Goal: Task Accomplishment & Management: Manage account settings

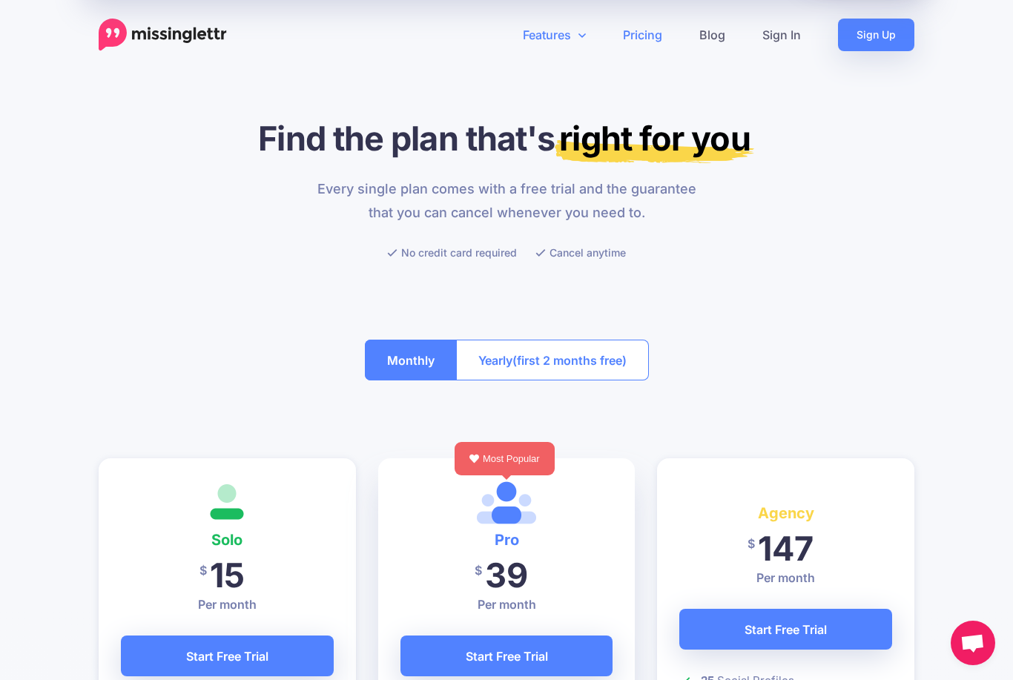
click at [575, 41] on link "Features" at bounding box center [554, 35] width 100 height 33
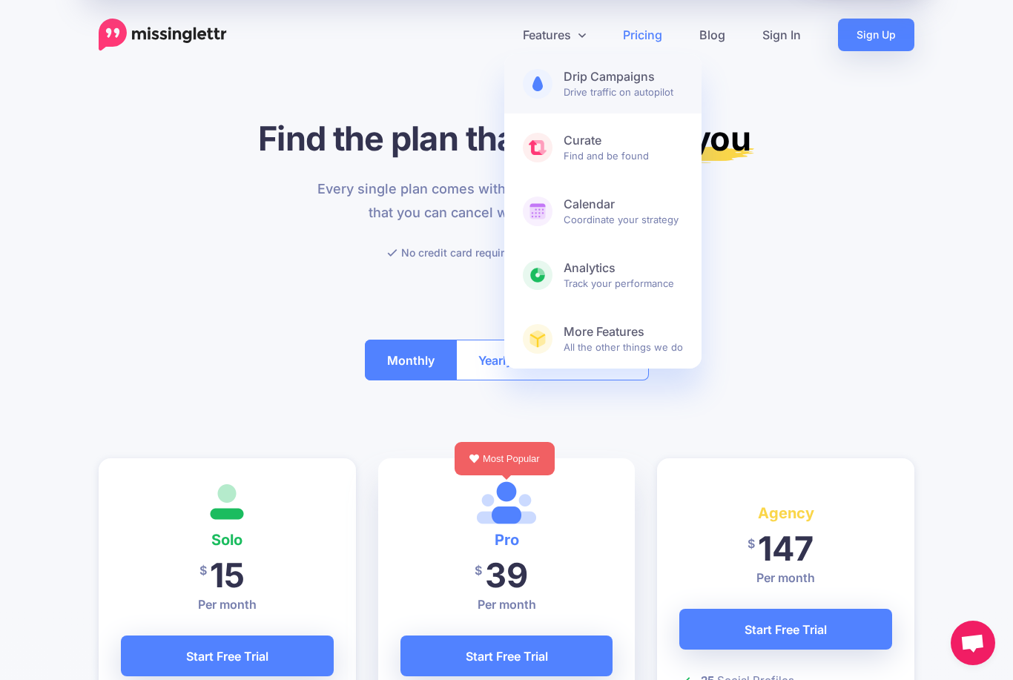
click at [653, 87] on span "Drip Campaigns Drive traffic on autopilot" at bounding box center [622, 84] width 119 height 30
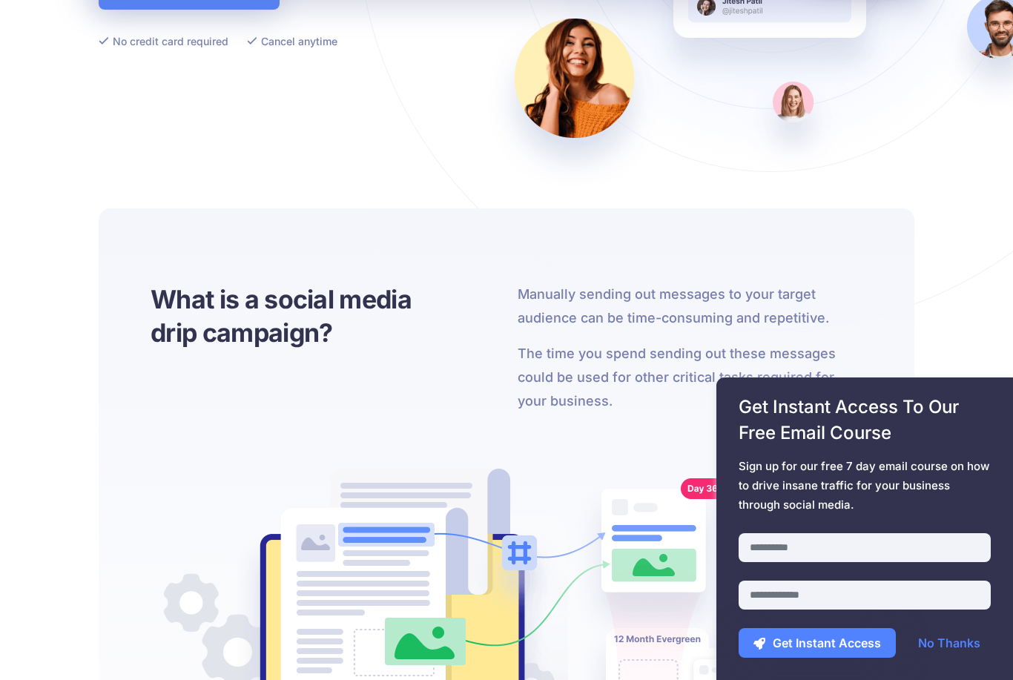
scroll to position [406, 0]
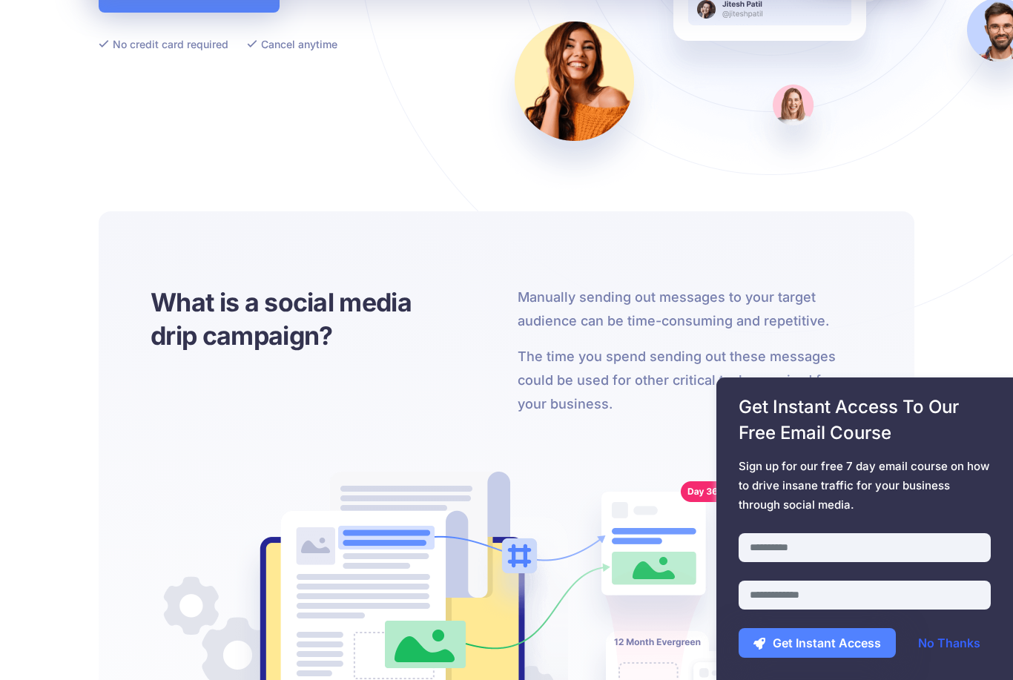
click at [942, 658] on link "No Thanks" at bounding box center [949, 643] width 92 height 30
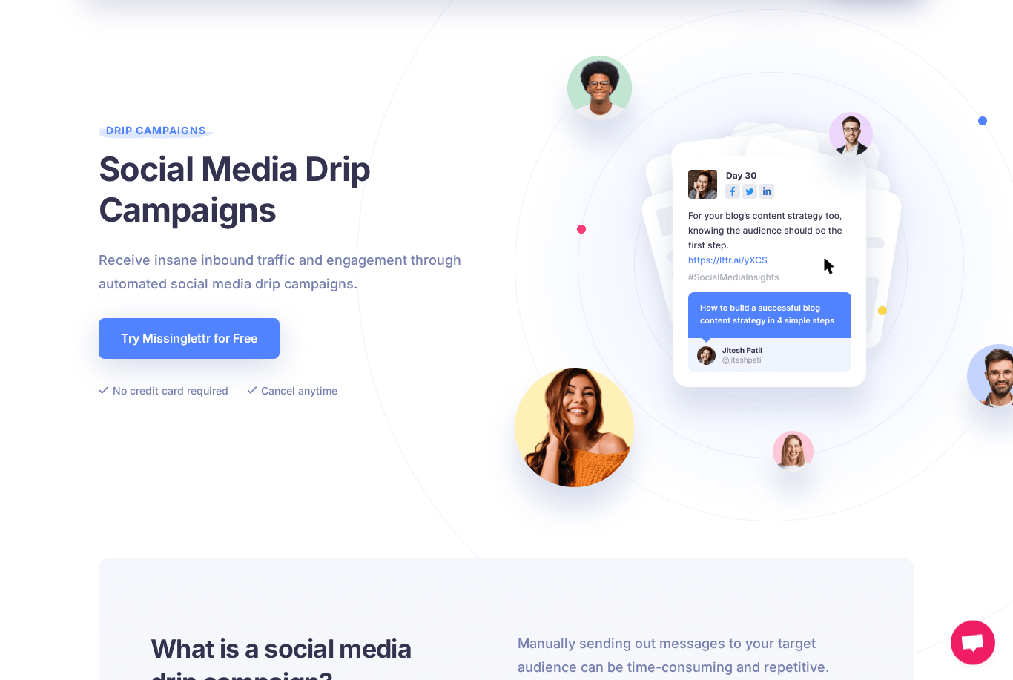
scroll to position [0, 0]
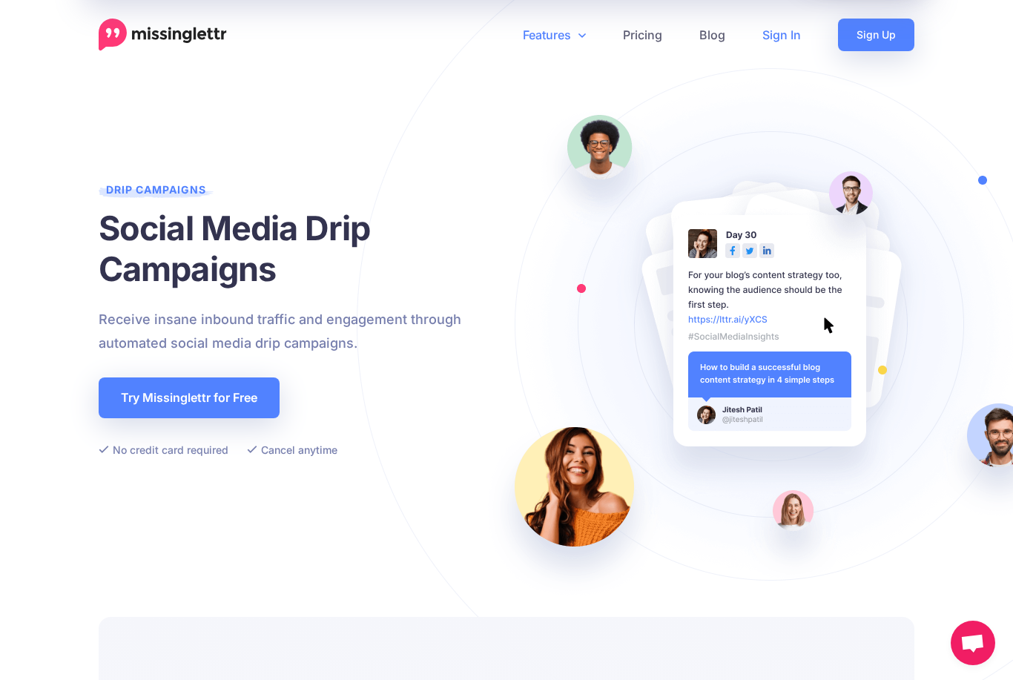
click at [787, 36] on link "Sign In" at bounding box center [782, 35] width 76 height 33
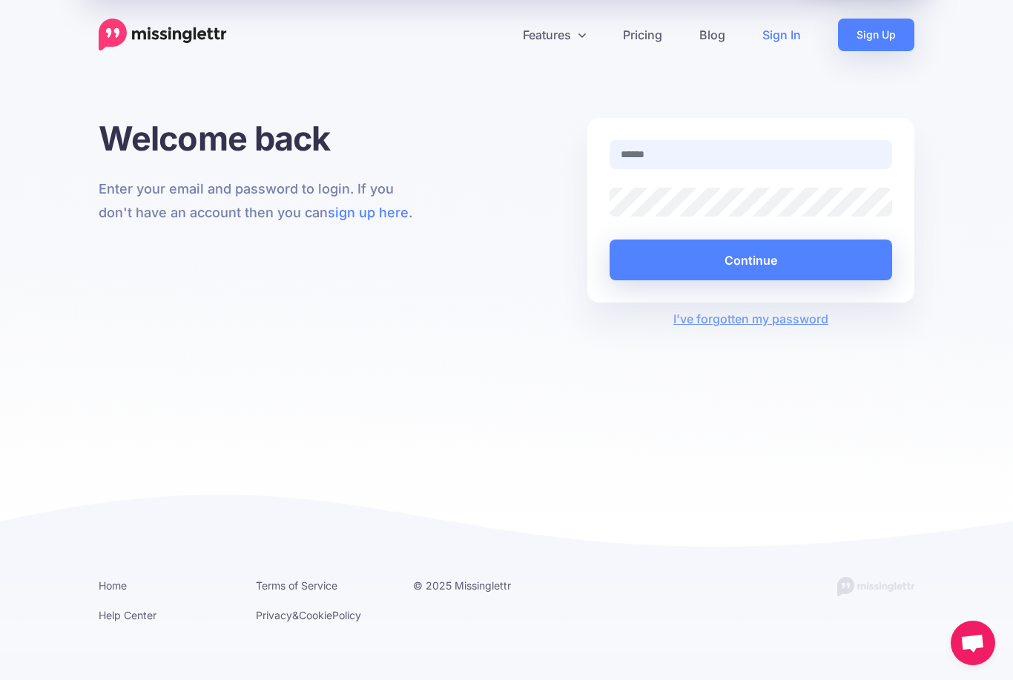
type input "**********"
click at [750, 259] on button "Continue" at bounding box center [750, 259] width 282 height 41
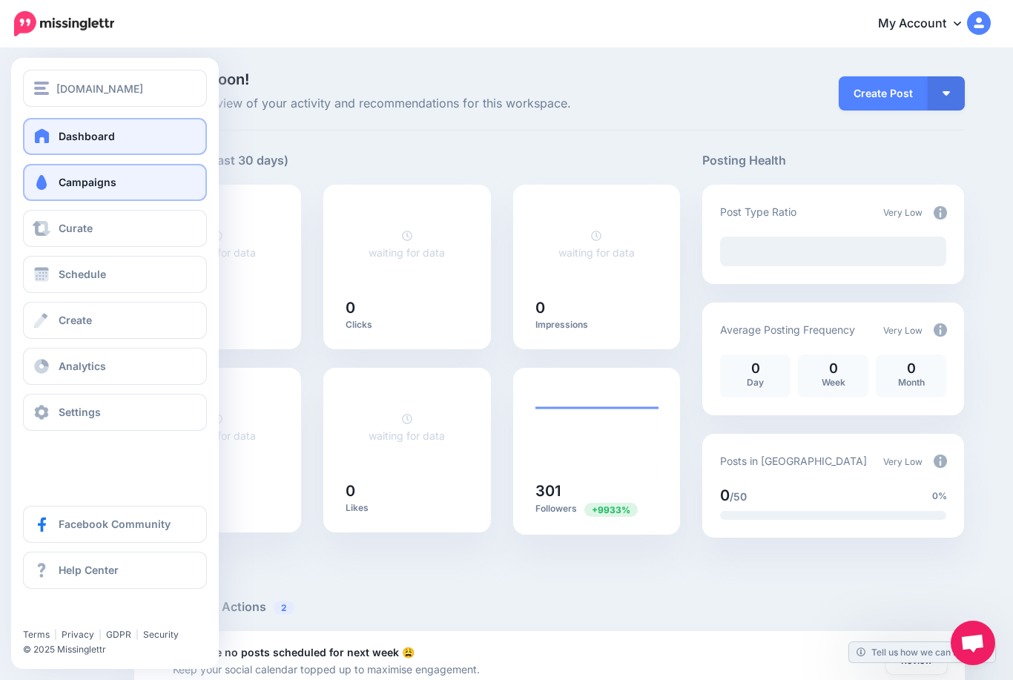
click at [47, 191] on link "Campaigns" at bounding box center [115, 182] width 184 height 37
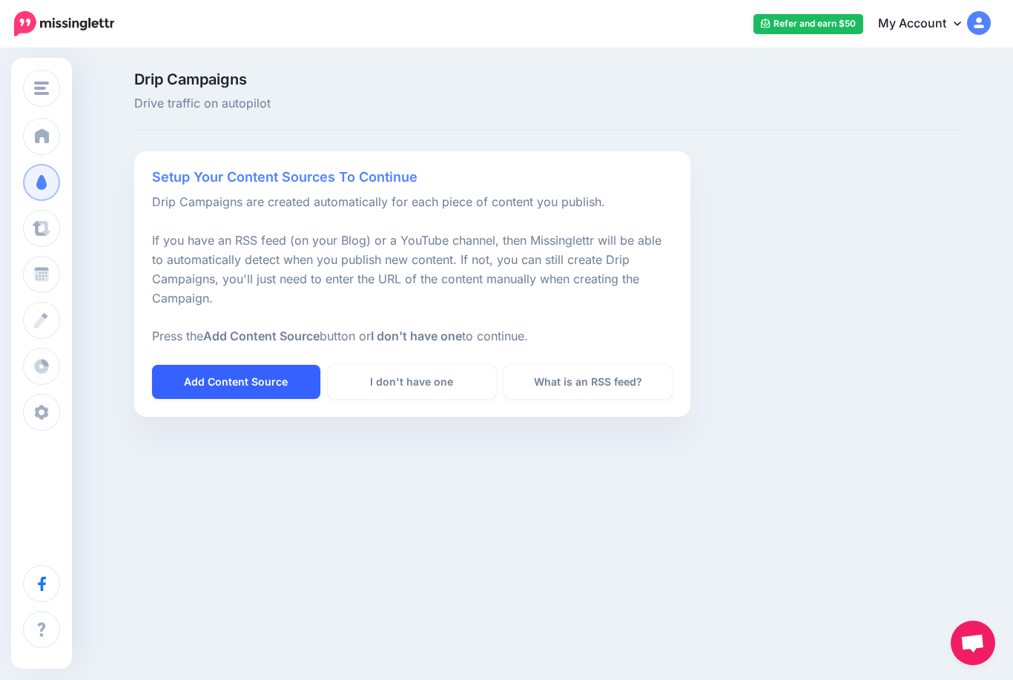
click at [241, 384] on link "Add Content Source" at bounding box center [236, 382] width 168 height 34
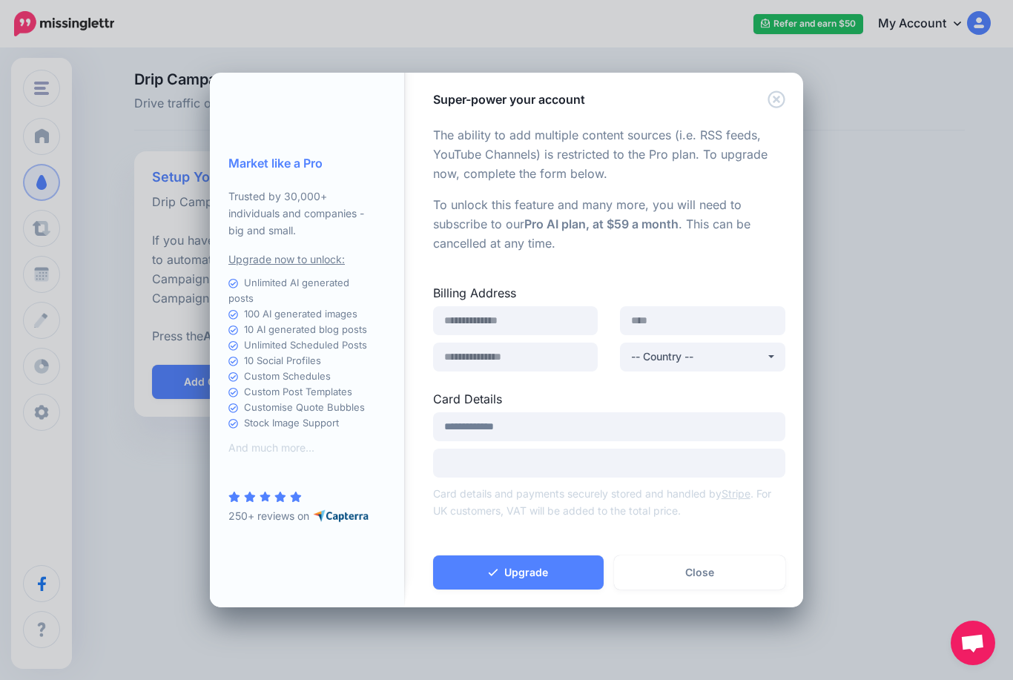
click at [783, 103] on icon "Close" at bounding box center [776, 99] width 18 height 18
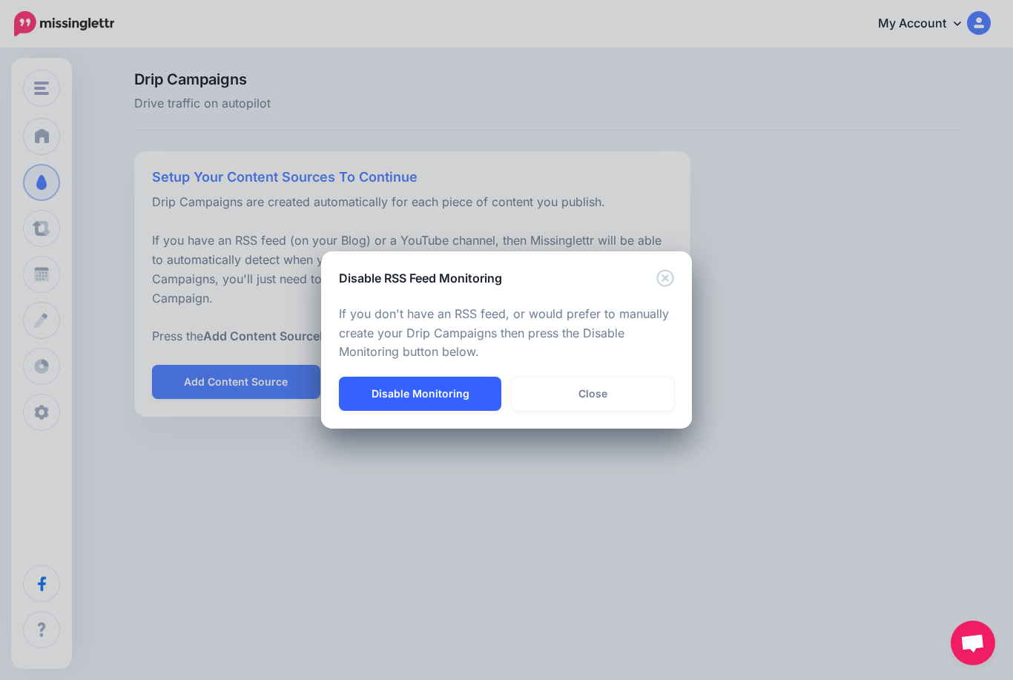
click at [448, 391] on button "Disable Monitoring" at bounding box center [420, 394] width 162 height 34
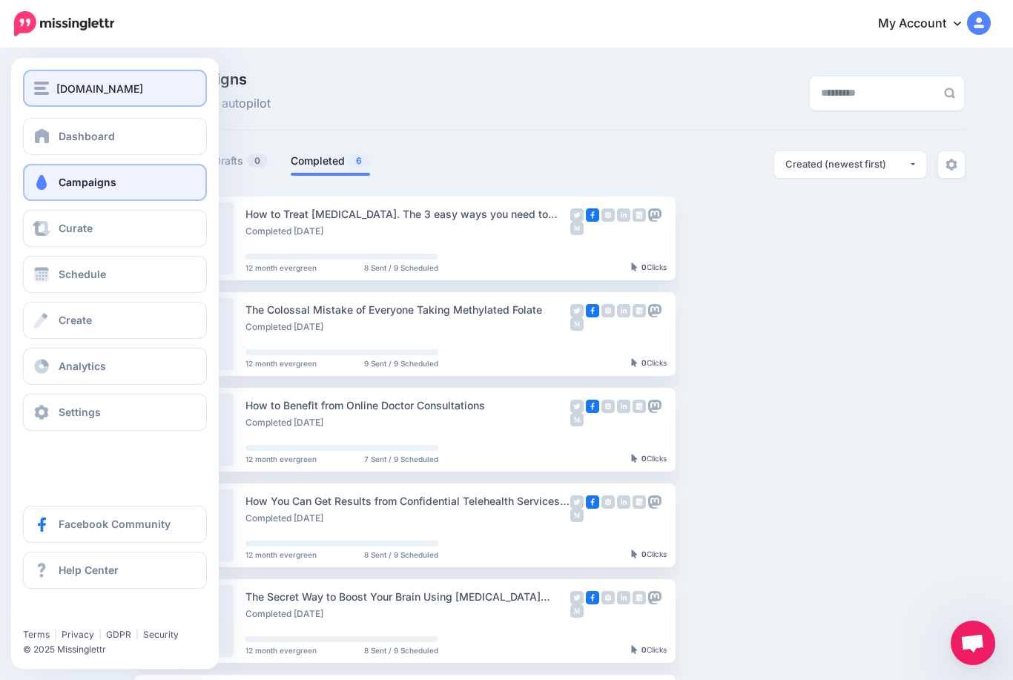
click at [47, 82] on img "button" at bounding box center [41, 88] width 15 height 13
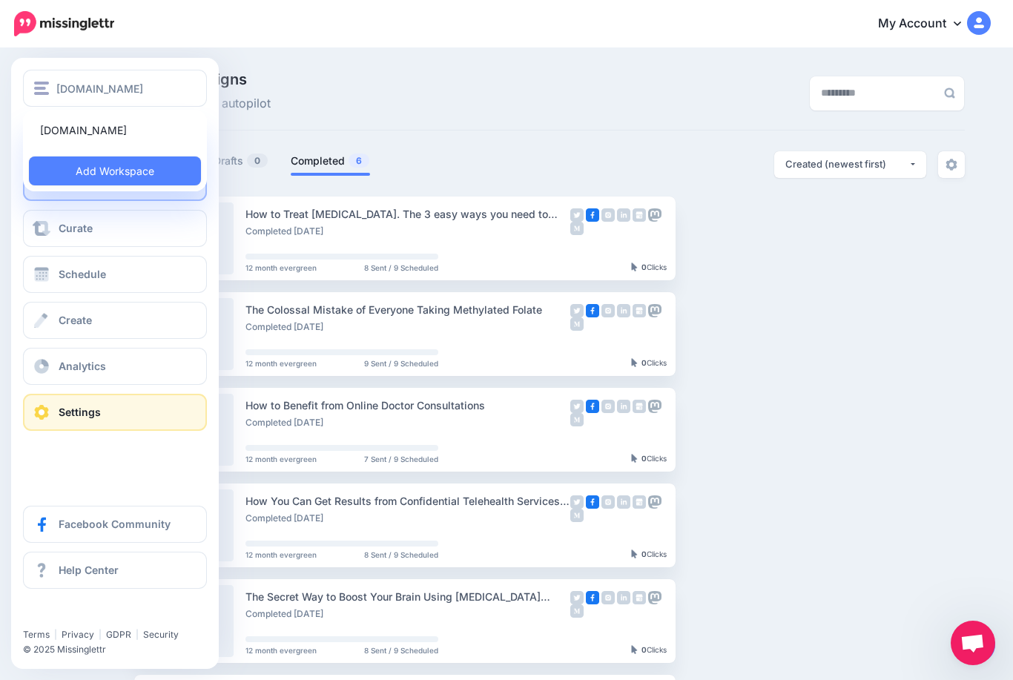
click at [86, 418] on span "Settings" at bounding box center [80, 412] width 42 height 13
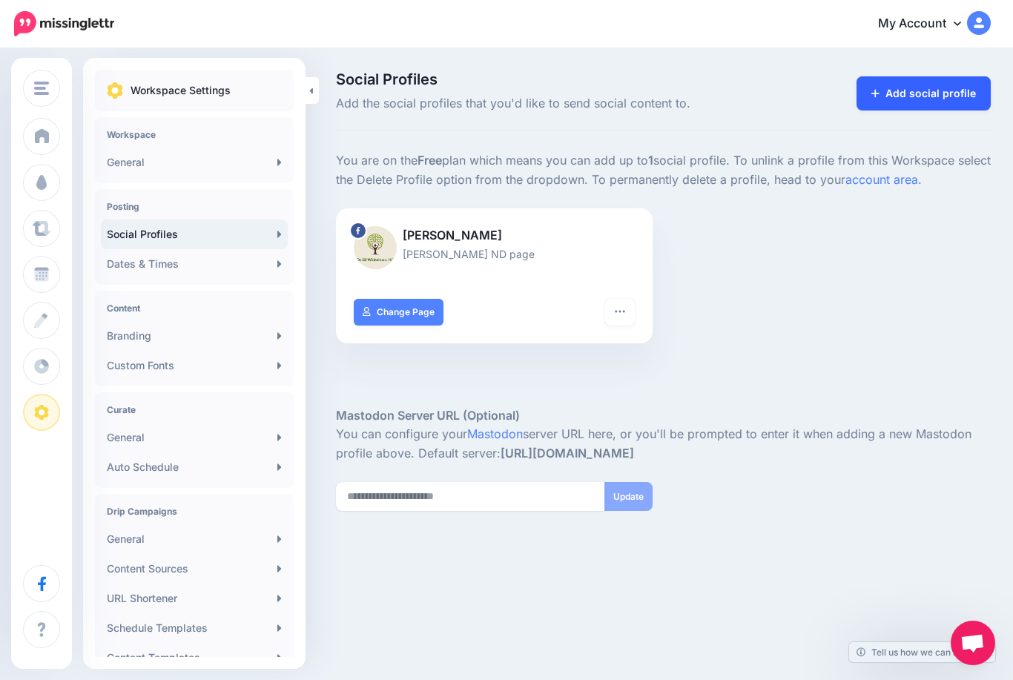
click at [952, 99] on link "Add social profile" at bounding box center [923, 93] width 134 height 34
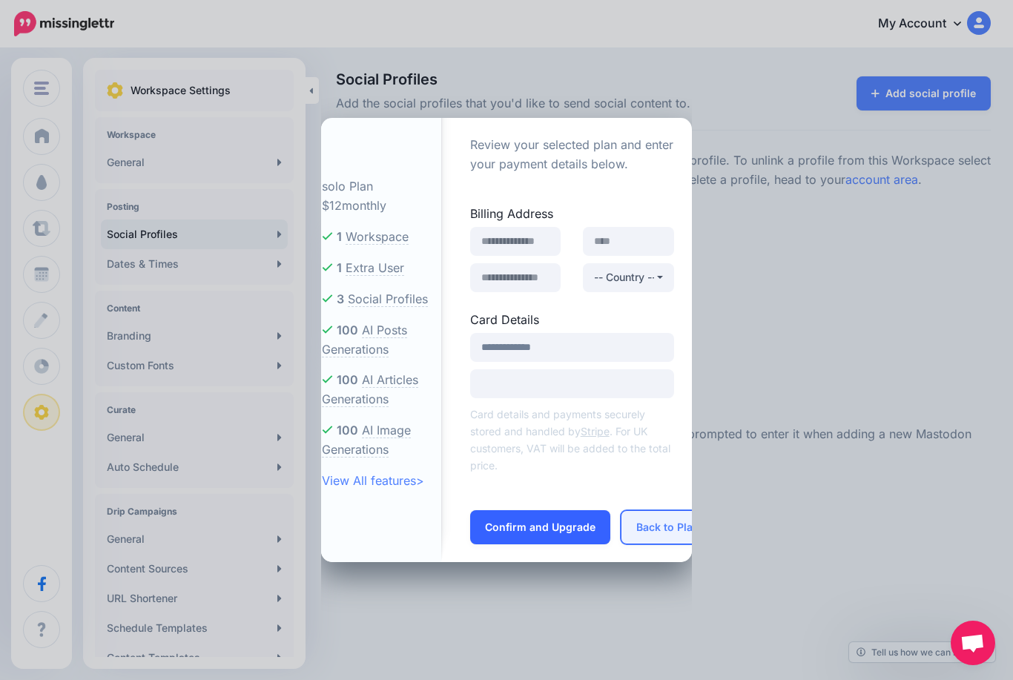
click at [649, 541] on button "Back to Plans" at bounding box center [670, 527] width 100 height 34
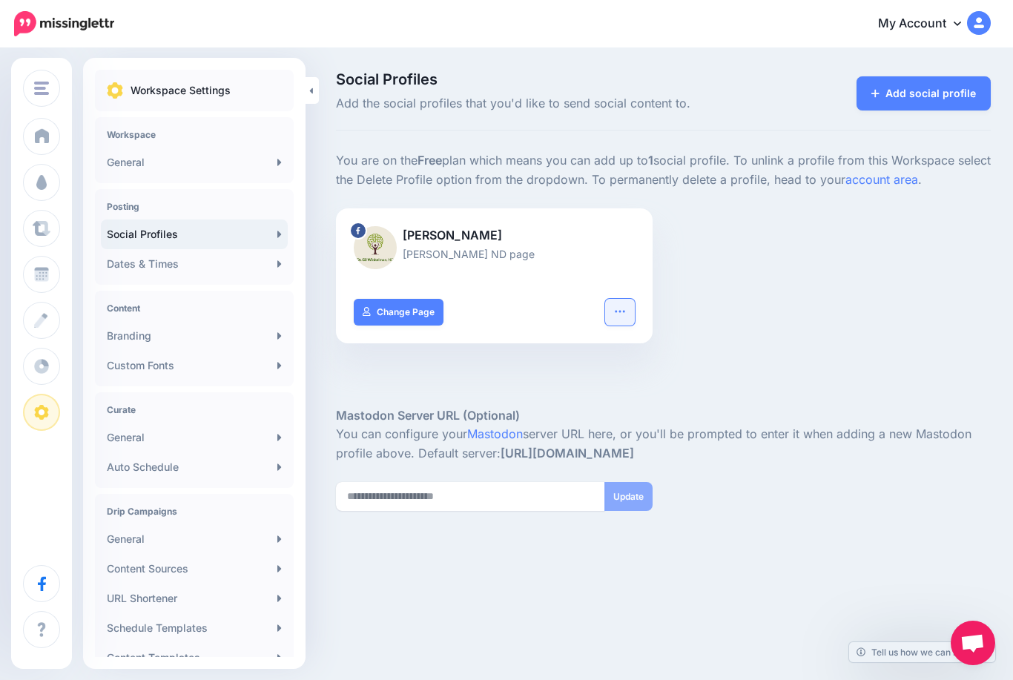
click at [629, 305] on button "button" at bounding box center [620, 312] width 30 height 27
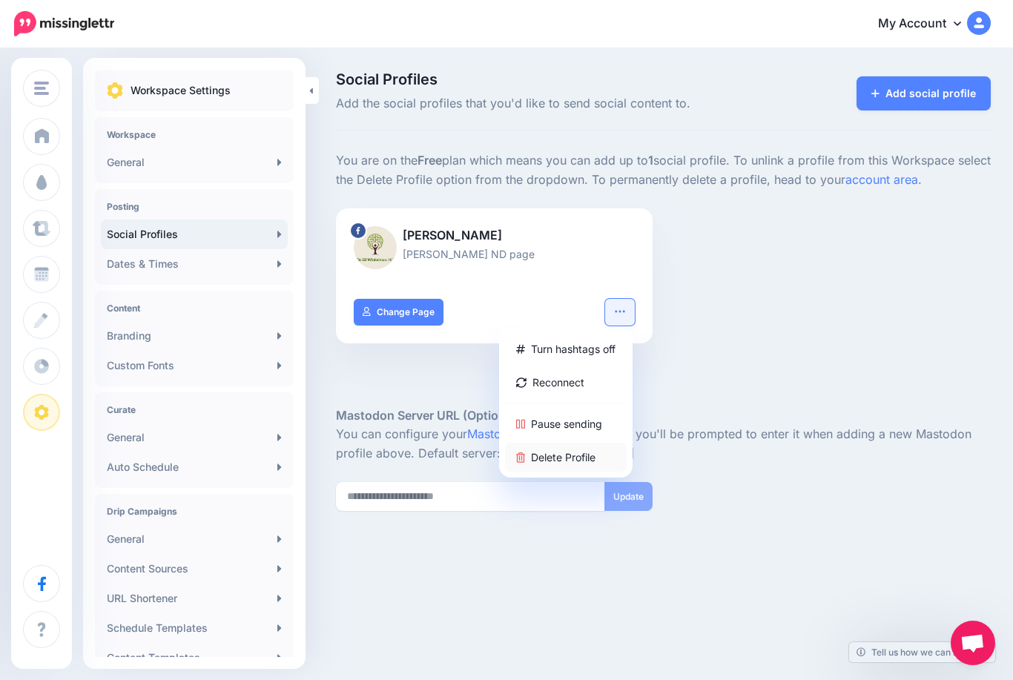
click at [574, 459] on link "Delete Profile" at bounding box center [566, 457] width 122 height 29
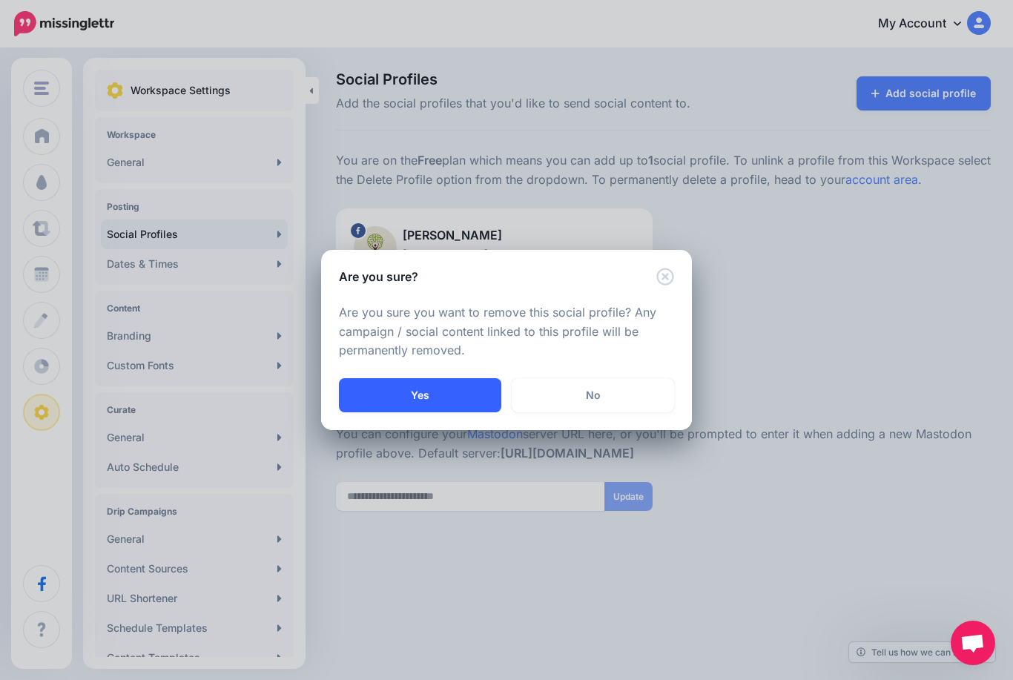
click at [438, 382] on button "Yes" at bounding box center [420, 395] width 162 height 34
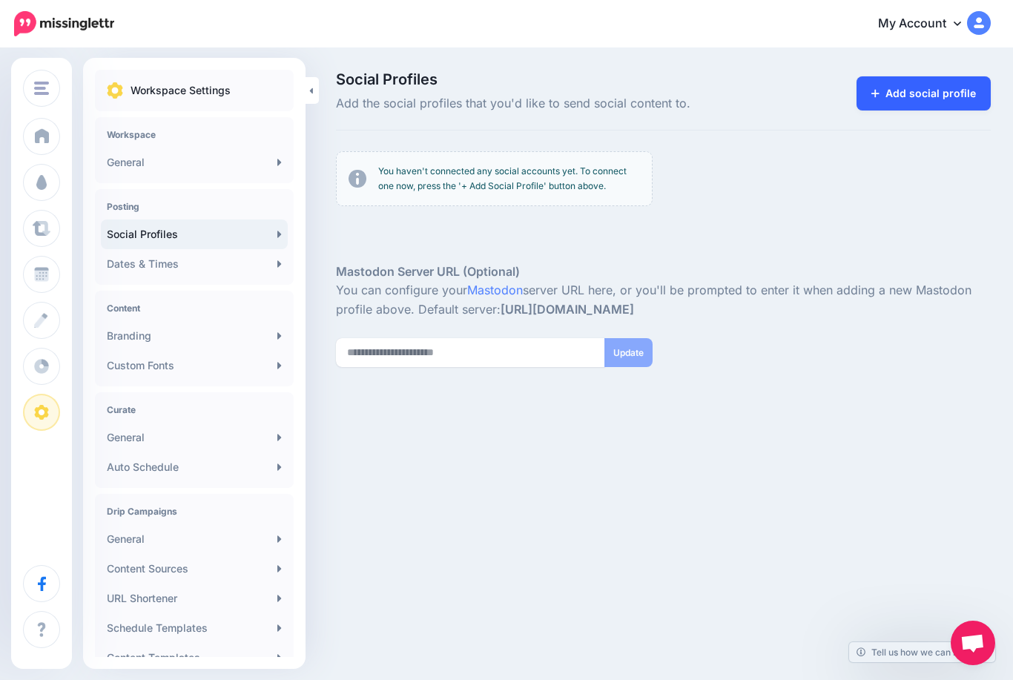
click at [944, 96] on link "Add social profile" at bounding box center [923, 93] width 134 height 34
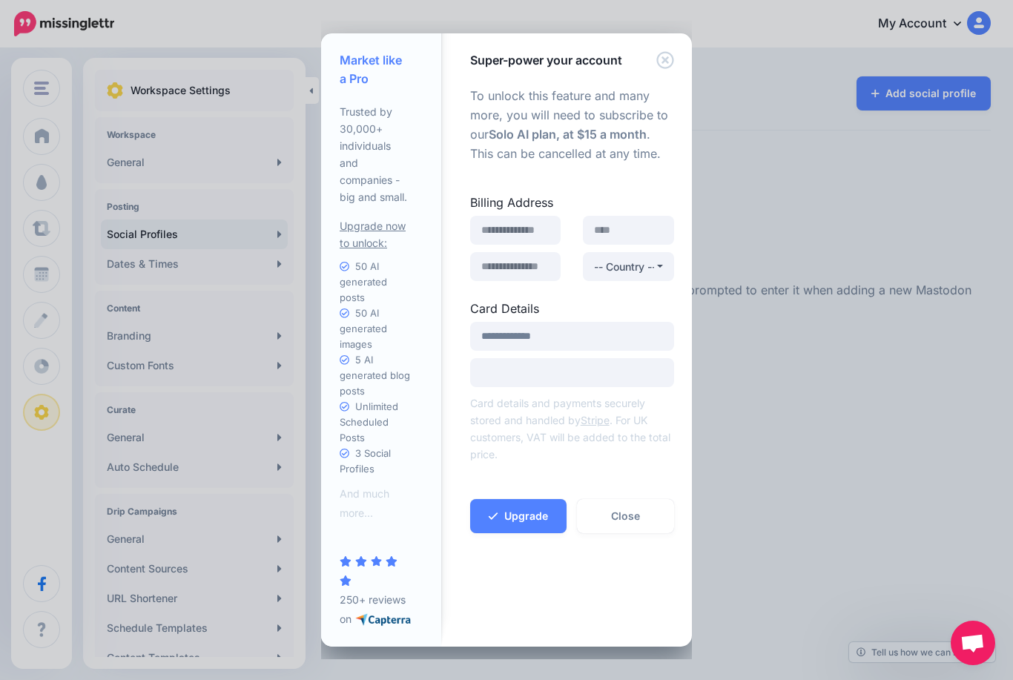
click at [658, 40] on div "Super-power your account" at bounding box center [571, 51] width 239 height 36
click at [658, 51] on icon "Close" at bounding box center [664, 59] width 17 height 17
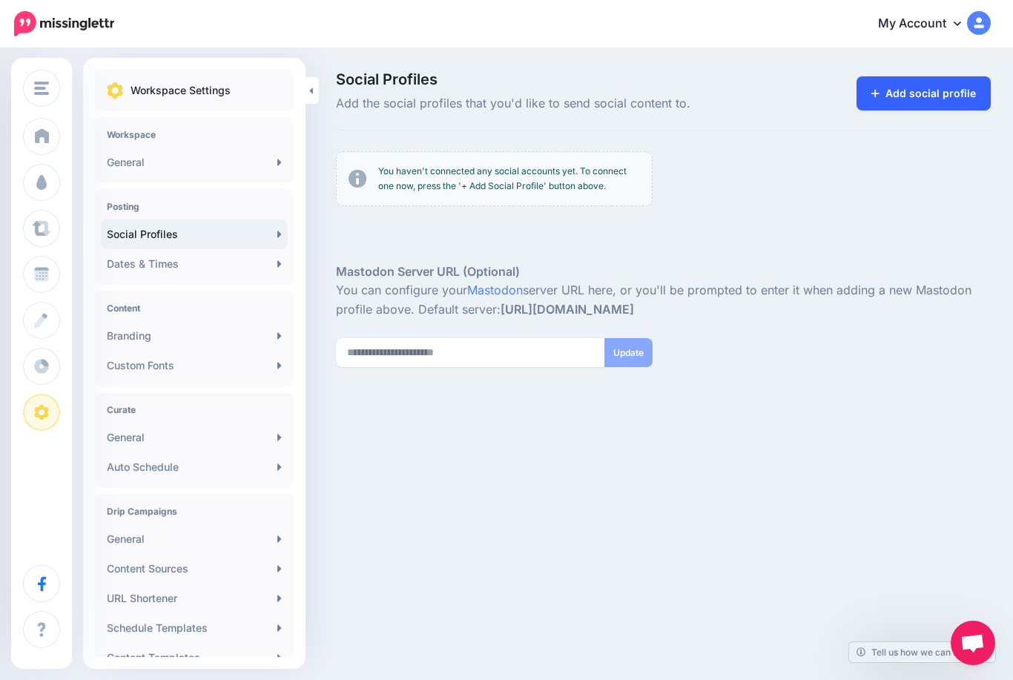
click at [931, 94] on link "Add social profile" at bounding box center [923, 93] width 134 height 34
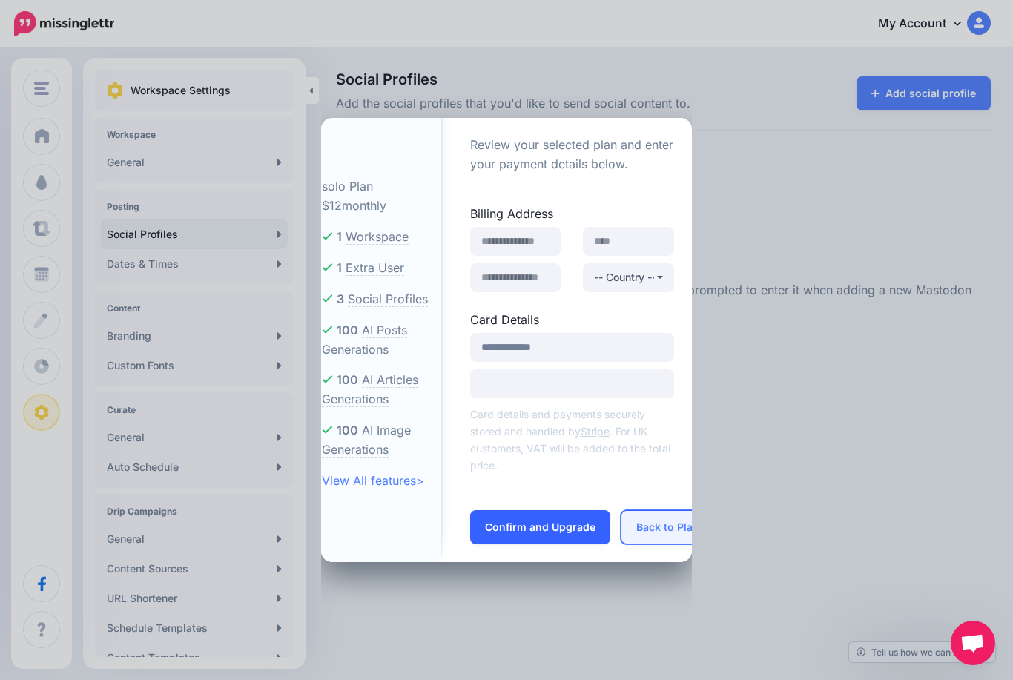
click at [648, 539] on button "Back to Plans" at bounding box center [670, 527] width 100 height 34
